Goal: Find contact information: Find contact information

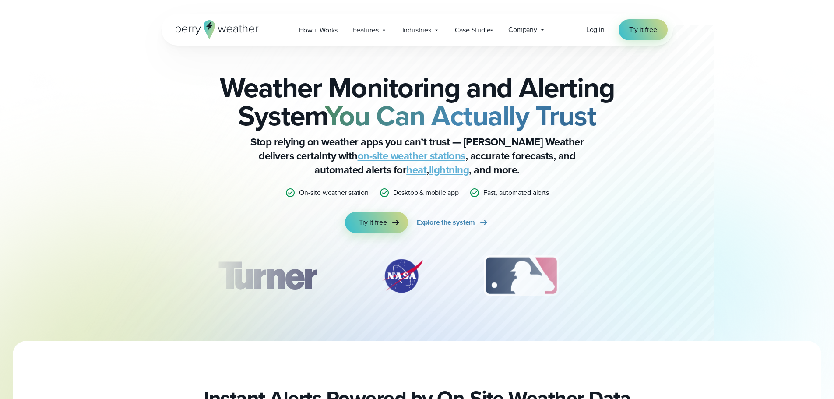
click at [593, 36] on div "Log in Try it free" at bounding box center [626, 29] width 81 height 21
click at [597, 28] on span "Log in" at bounding box center [595, 30] width 18 height 10
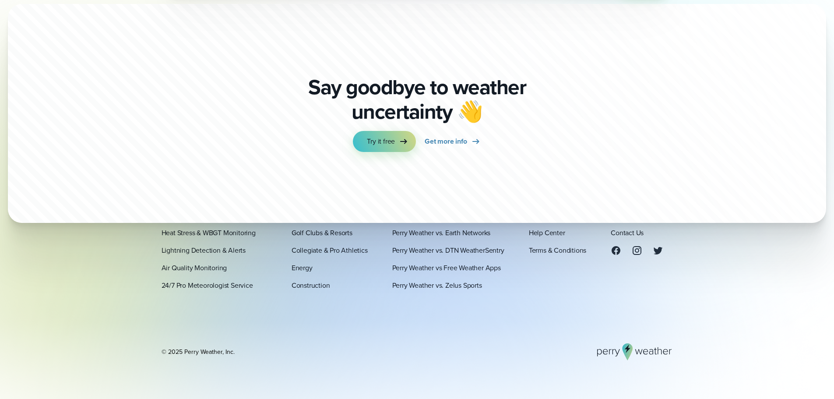
scroll to position [3075, 0]
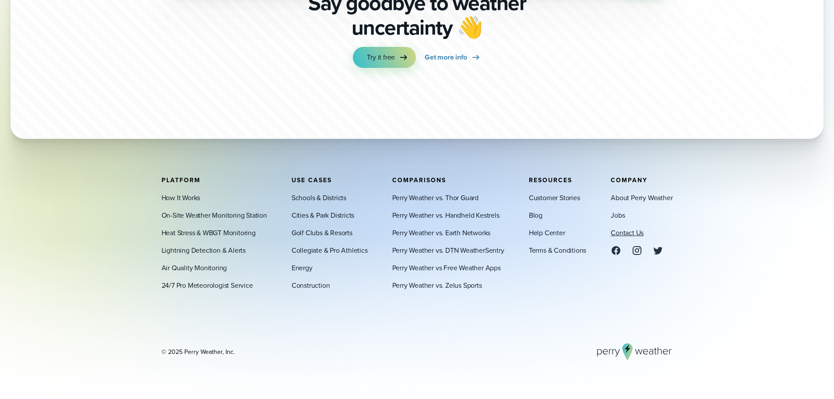
click at [631, 230] on link "Contact Us" at bounding box center [627, 232] width 33 height 11
